Goal: Task Accomplishment & Management: Manage account settings

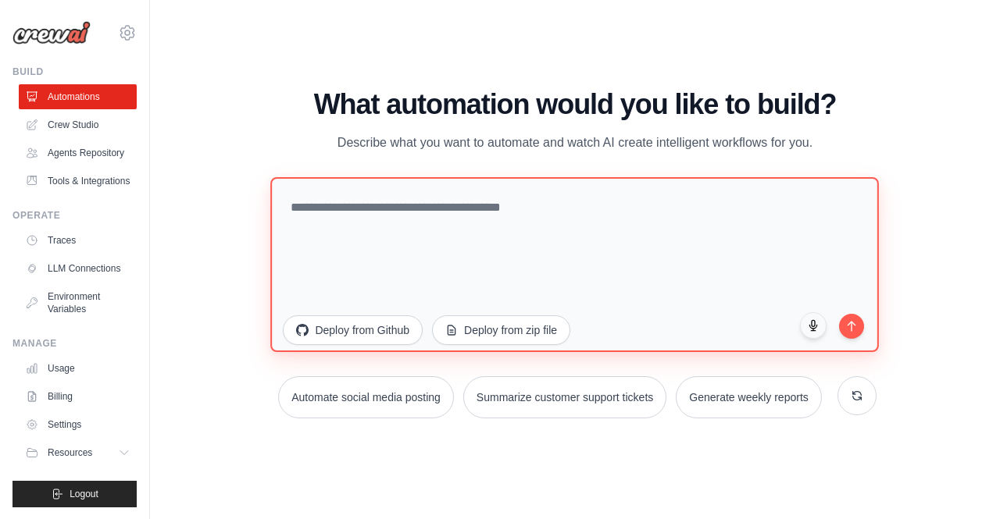
click at [429, 198] on textarea at bounding box center [575, 264] width 609 height 175
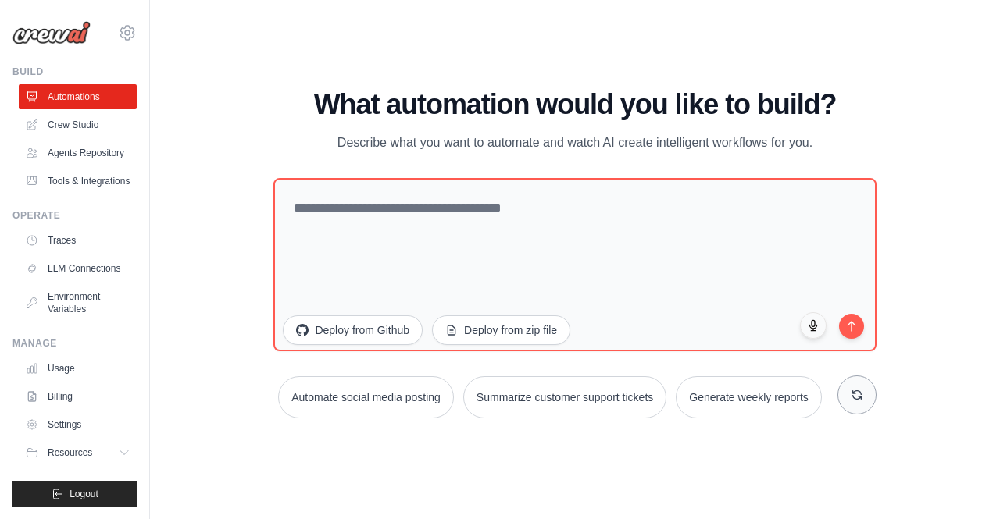
click at [851, 398] on icon at bounding box center [857, 395] width 12 height 12
click at [123, 455] on icon at bounding box center [126, 453] width 12 height 12
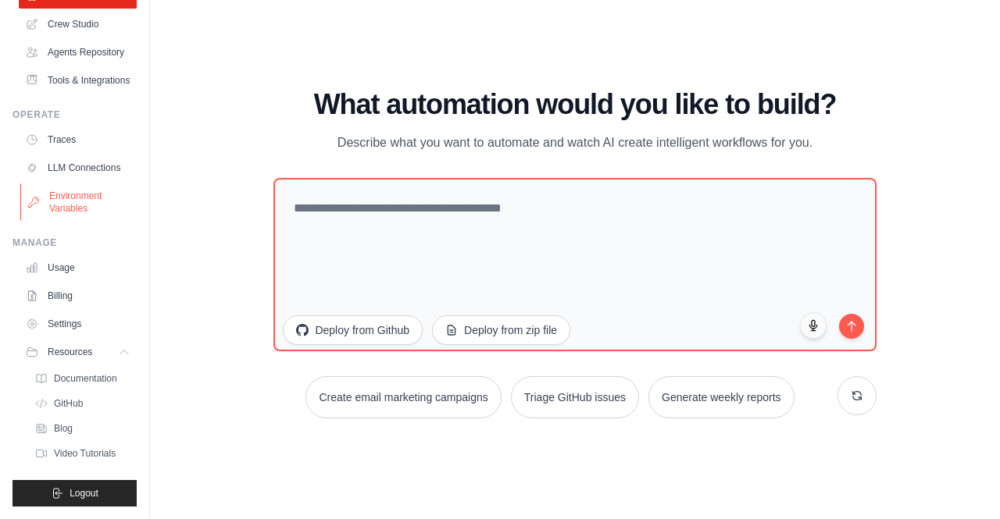
scroll to position [107, 0]
click at [62, 337] on link "Settings" at bounding box center [79, 324] width 118 height 25
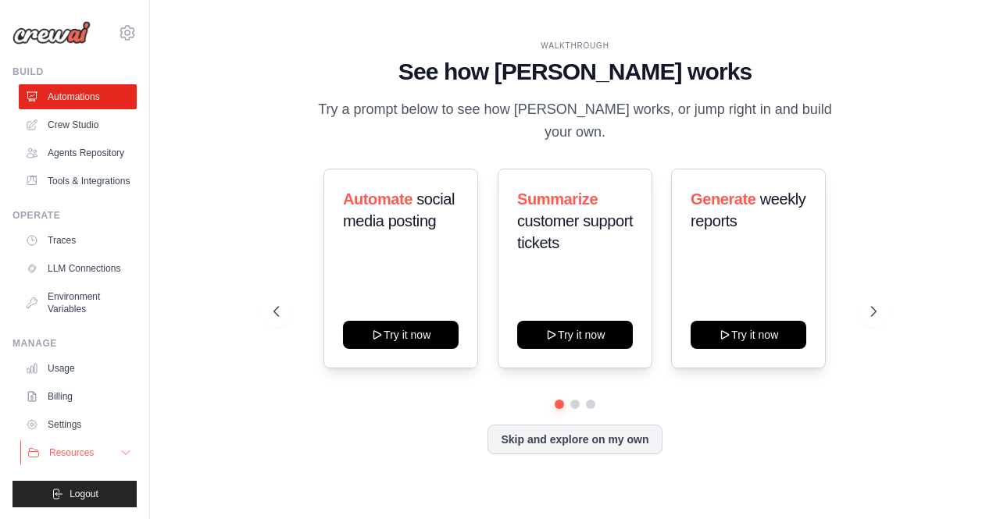
click at [68, 443] on button "Resources" at bounding box center [79, 453] width 118 height 25
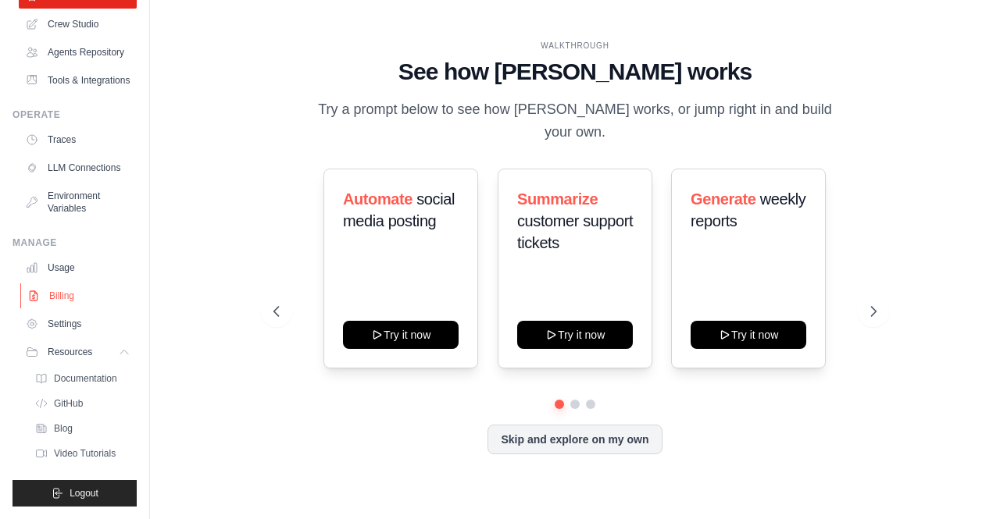
click at [64, 288] on link "Billing" at bounding box center [79, 296] width 118 height 25
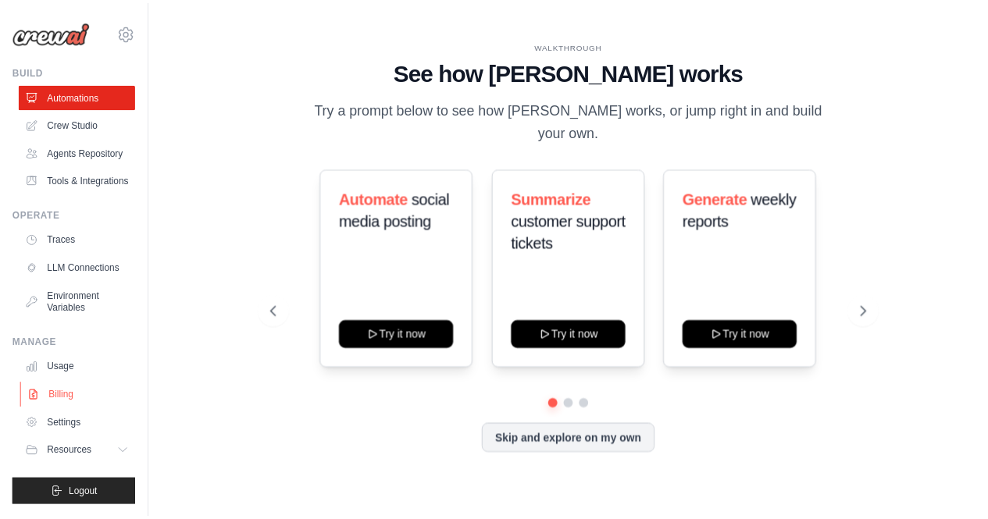
scroll to position [0, 0]
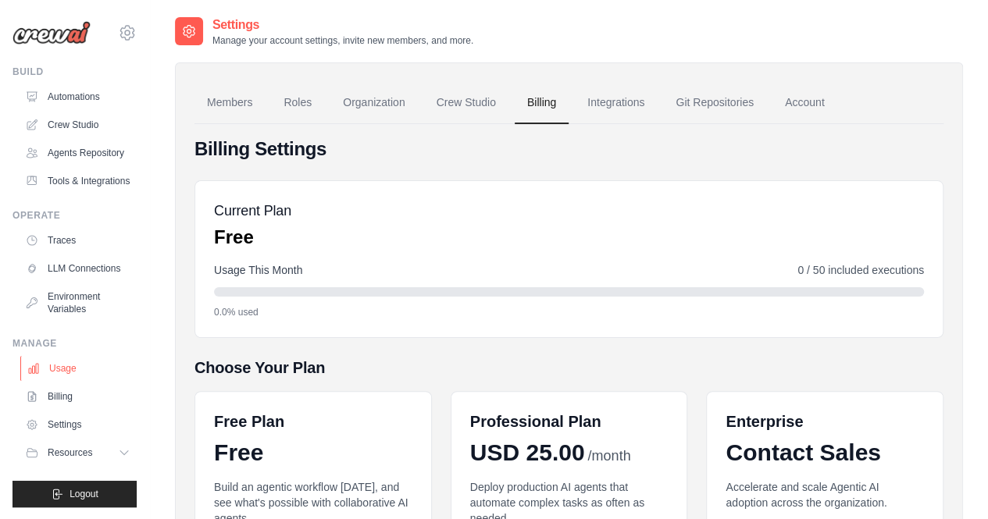
click at [65, 363] on link "Usage" at bounding box center [79, 368] width 118 height 25
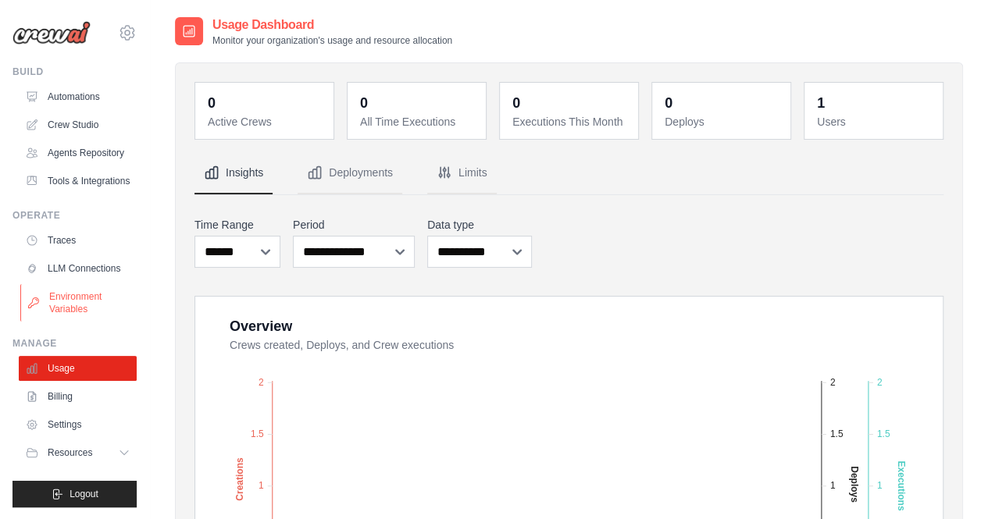
click at [86, 302] on link "Environment Variables" at bounding box center [79, 302] width 118 height 37
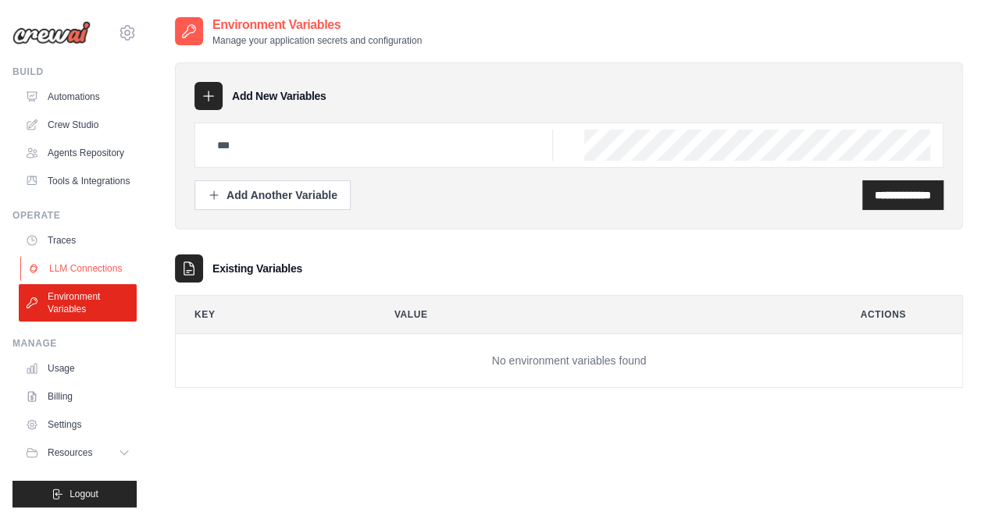
click at [90, 262] on link "LLM Connections" at bounding box center [79, 268] width 118 height 25
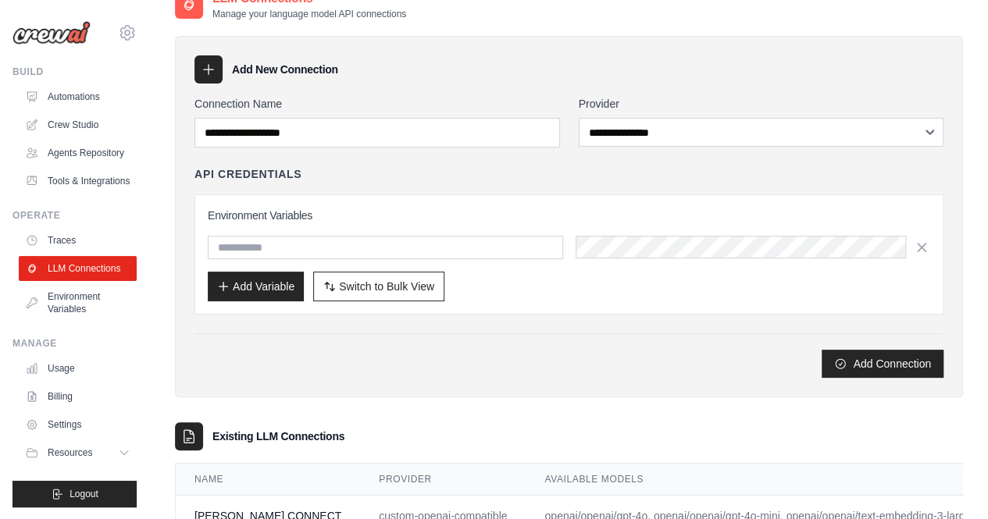
scroll to position [93, 0]
